Goal: Task Accomplishment & Management: Manage account settings

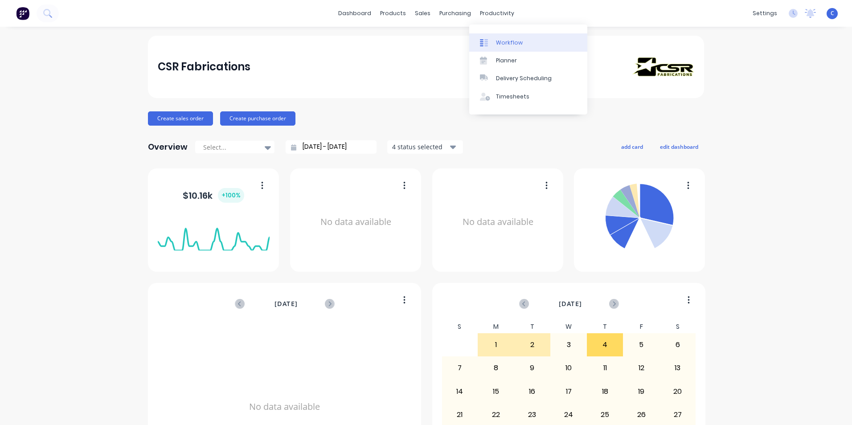
click at [515, 42] on div "Workflow" at bounding box center [509, 43] width 27 height 8
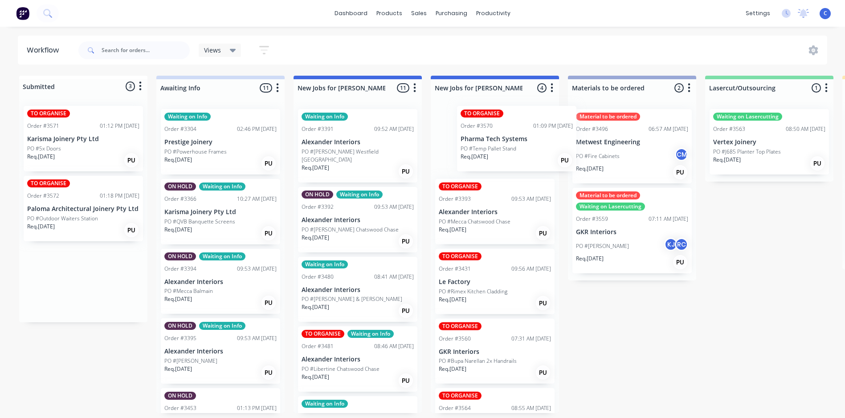
drag, startPoint x: 59, startPoint y: 151, endPoint x: 496, endPoint y: 151, distance: 436.5
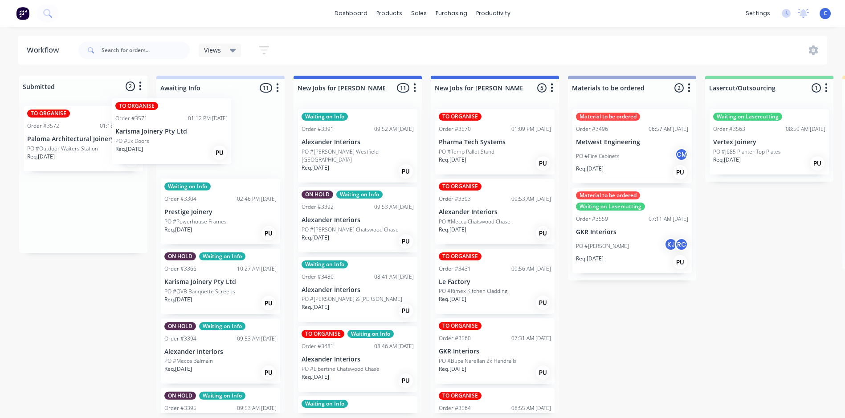
drag, startPoint x: 82, startPoint y: 152, endPoint x: 181, endPoint y: 143, distance: 99.2
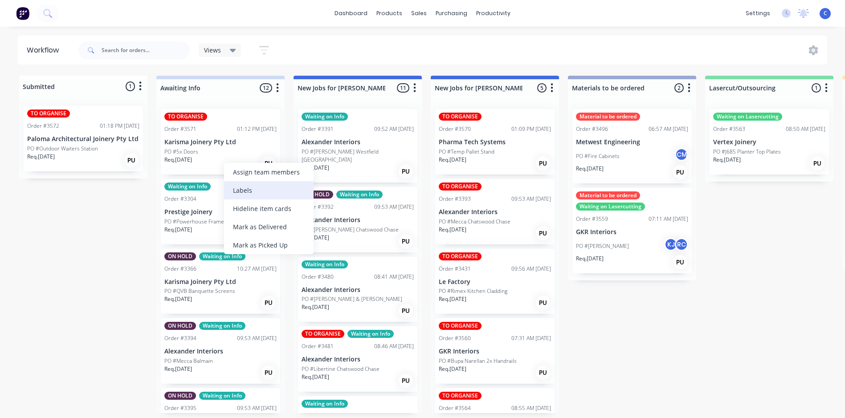
click at [238, 184] on div "Labels" at bounding box center [269, 190] width 90 height 18
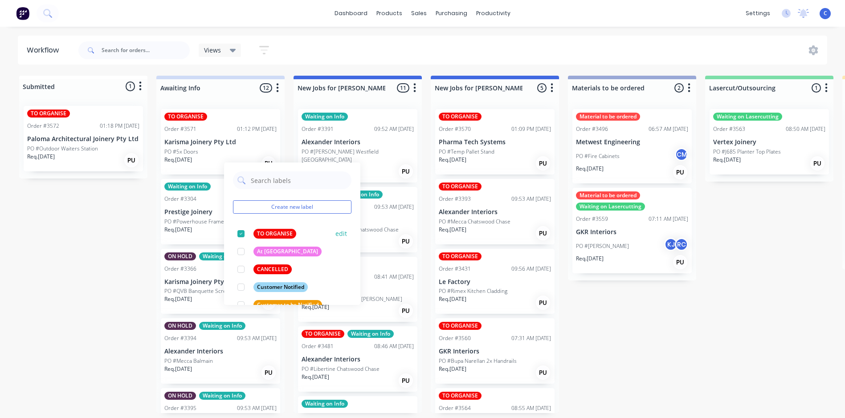
click at [254, 233] on div "TO ORGANISE" at bounding box center [274, 234] width 43 height 10
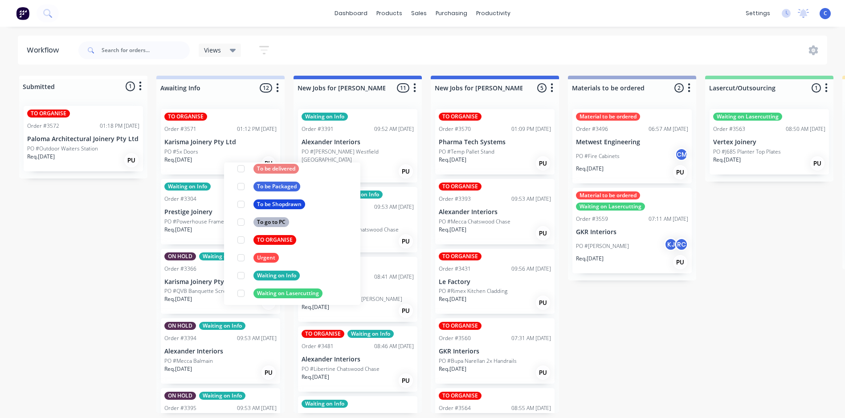
scroll to position [481, 0]
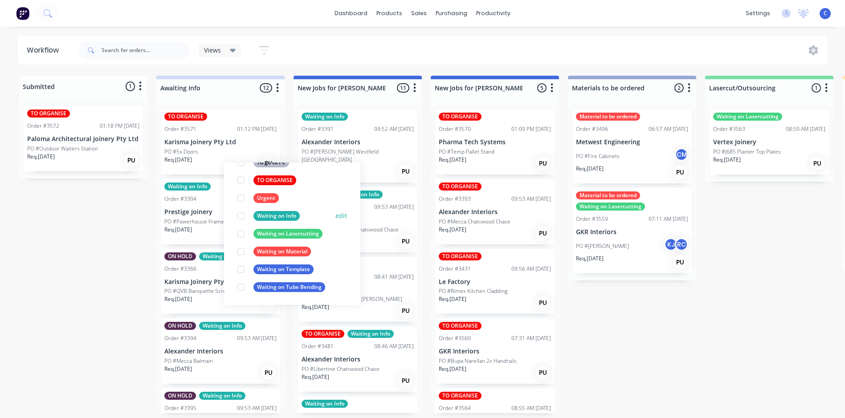
click at [277, 219] on div "Waiting on Info" at bounding box center [276, 216] width 46 height 10
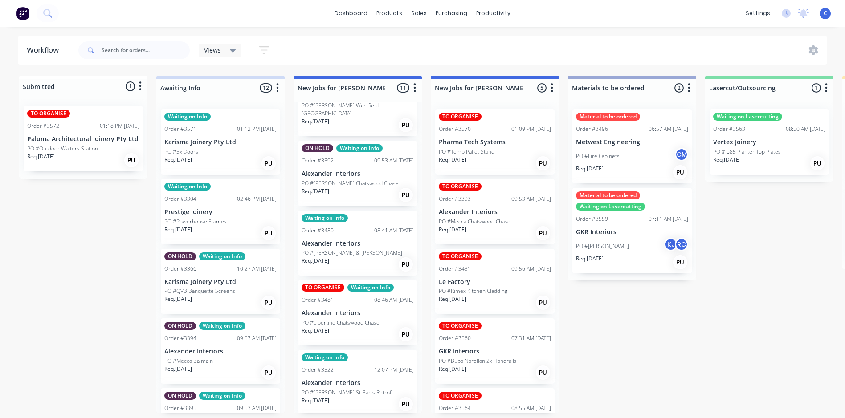
scroll to position [0, 0]
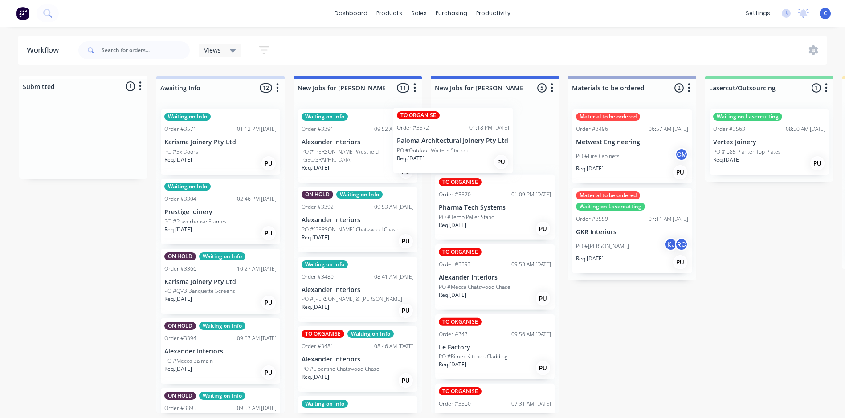
drag, startPoint x: 65, startPoint y: 155, endPoint x: 438, endPoint y: 156, distance: 372.4
